Goal: Find specific page/section: Find specific page/section

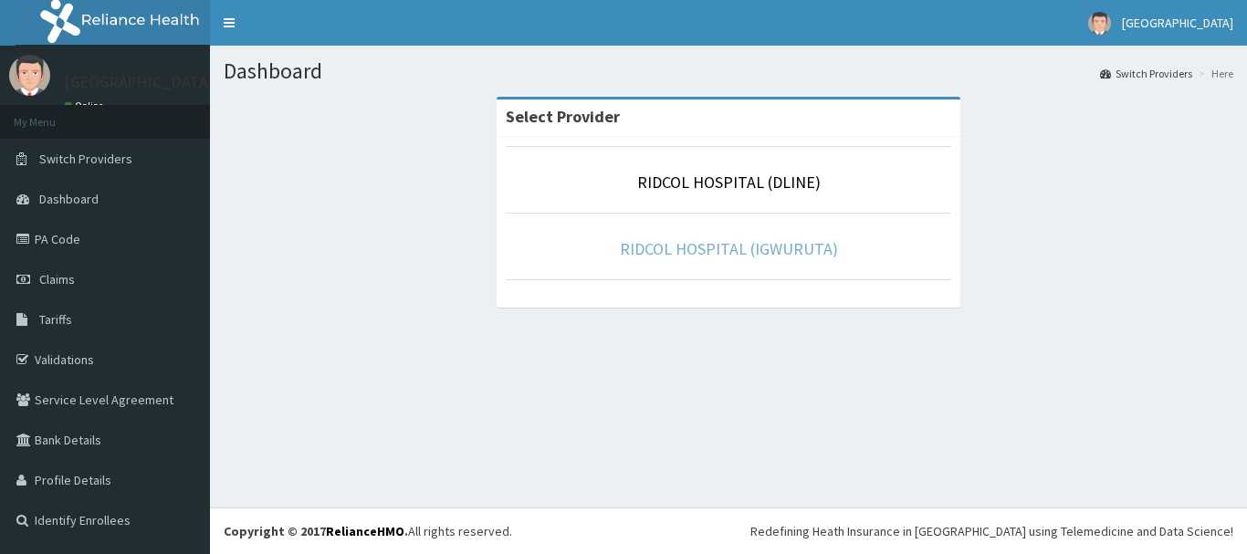
click at [649, 247] on link "RIDCOL HOSPITAL (IGWURUTA)" at bounding box center [729, 248] width 218 height 21
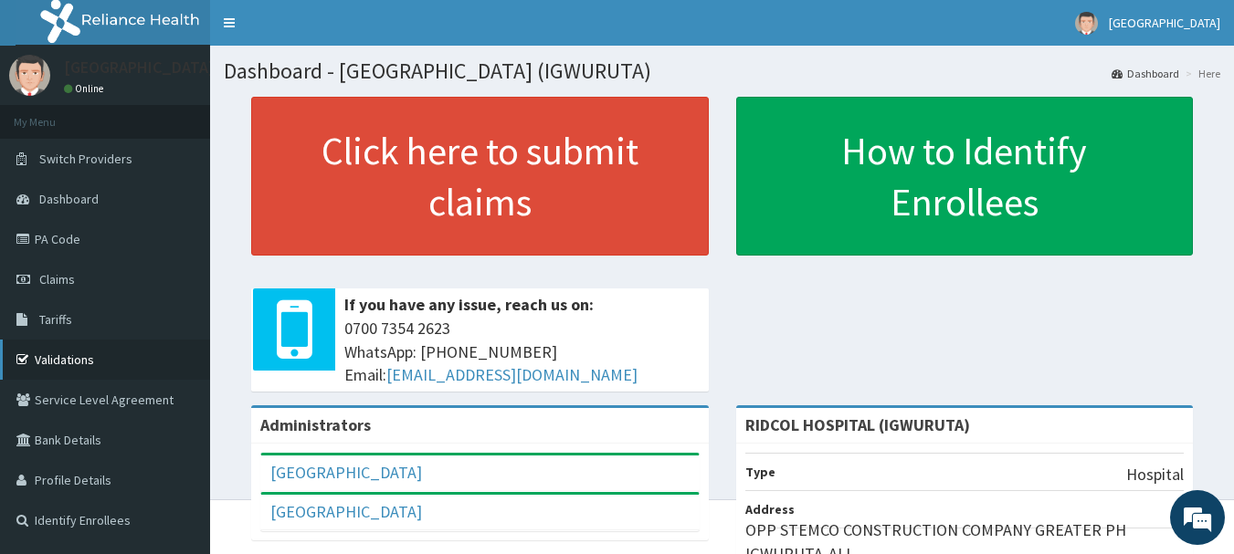
click at [89, 371] on link "Validations" at bounding box center [105, 360] width 210 height 40
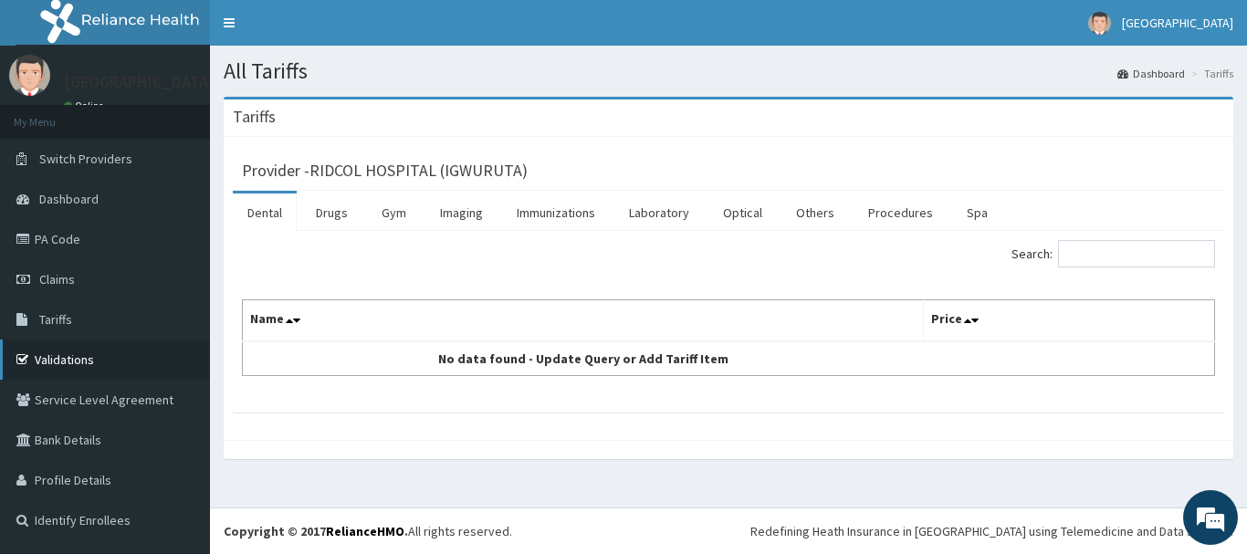
click at [96, 370] on link "Validations" at bounding box center [105, 360] width 210 height 40
